Goal: Task Accomplishment & Management: Manage account settings

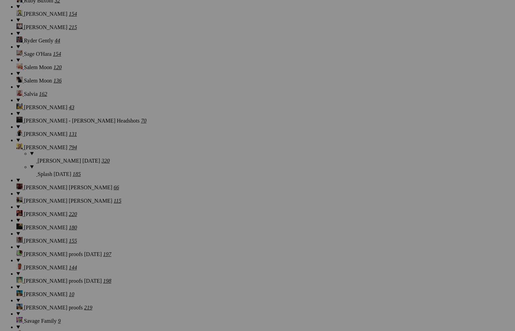
scroll to position [7464, 0]
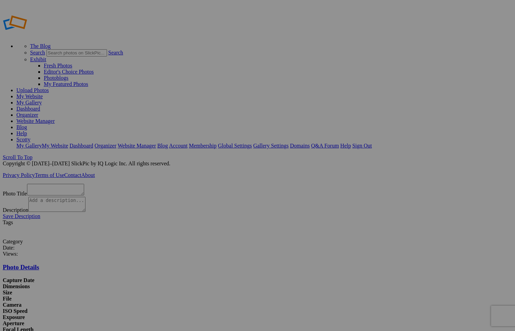
scroll to position [14, 0]
type textarea "8T3A6699"
